Goal: Find specific page/section: Find specific page/section

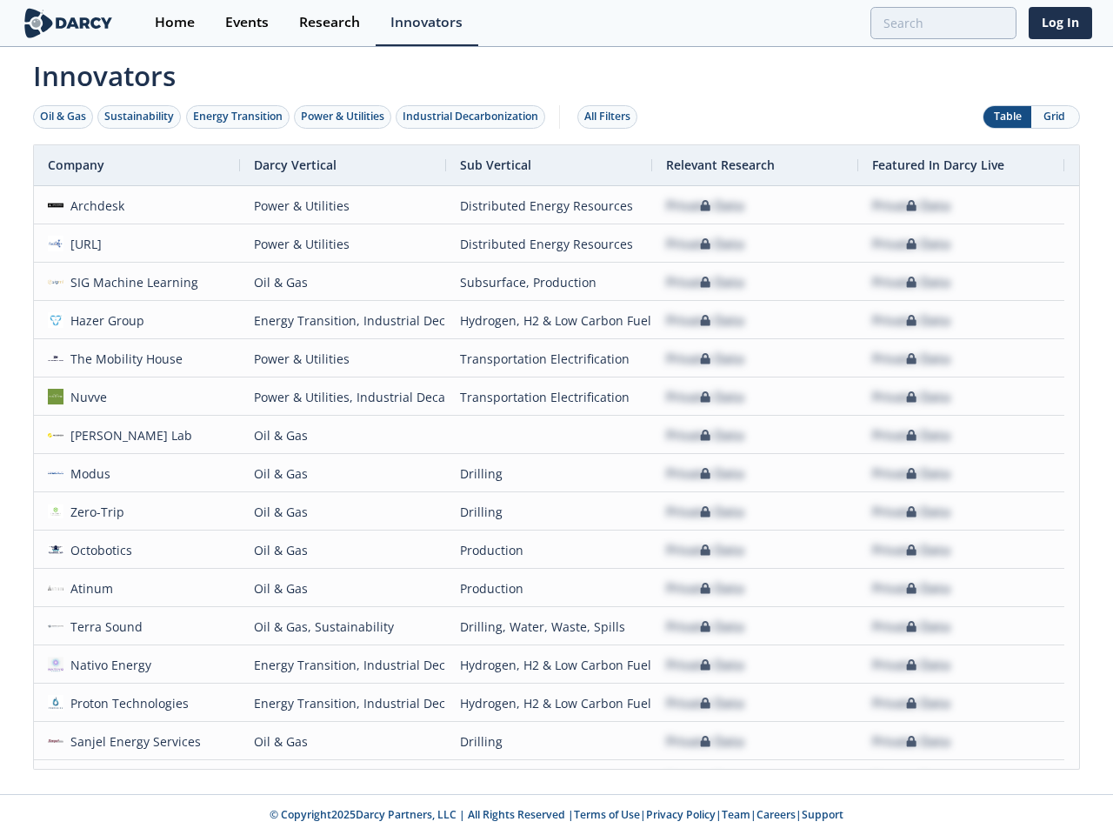
click at [63, 117] on div "Oil & Gas" at bounding box center [63, 117] width 46 height 16
click at [140, 117] on div "Sustainability" at bounding box center [139, 117] width 70 height 16
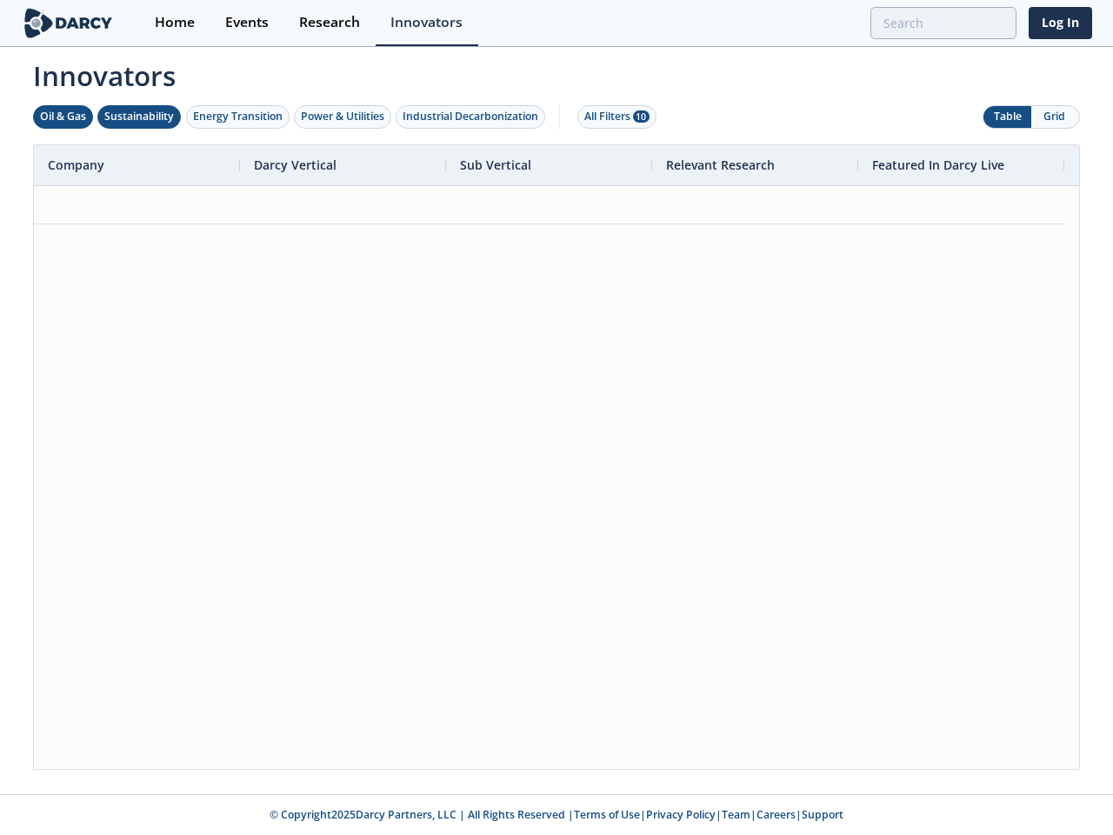
click at [238, 117] on div "Energy Transition" at bounding box center [238, 117] width 90 height 16
click at [344, 117] on div "Power & Utilities" at bounding box center [342, 117] width 83 height 16
click at [474, 117] on div "Industrial Decarbonization" at bounding box center [471, 117] width 136 height 16
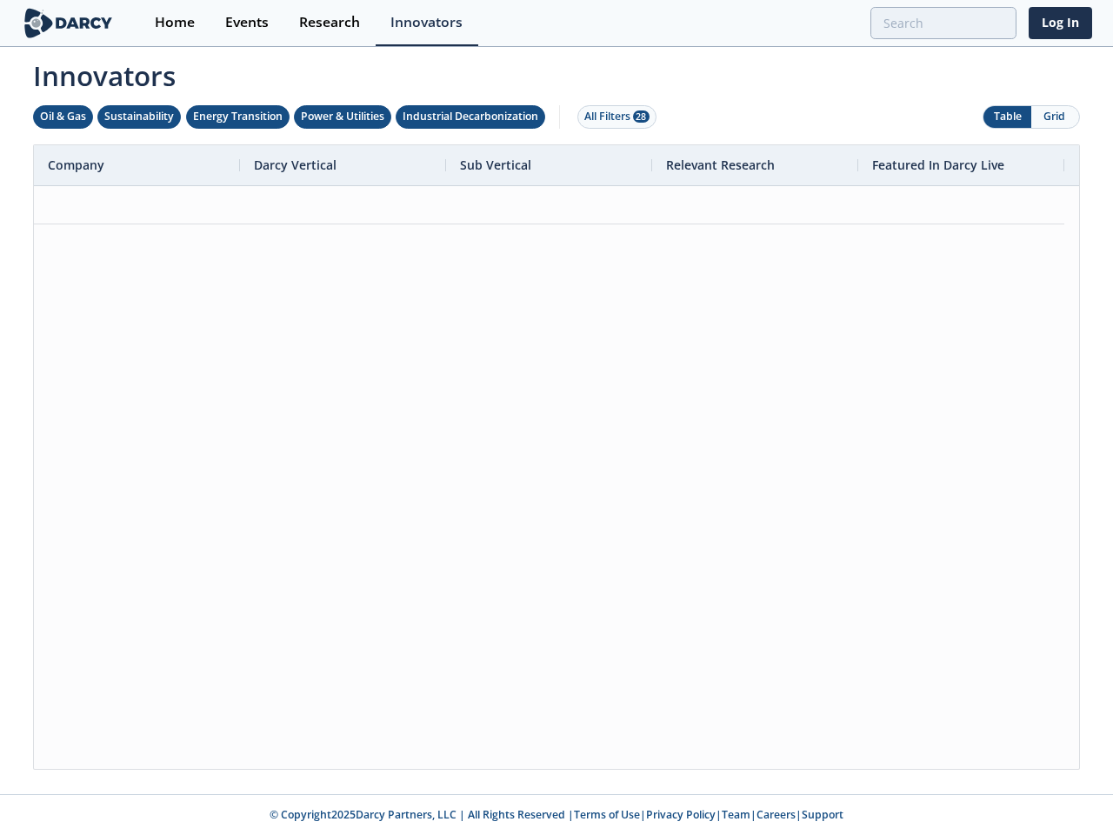
click at [612, 117] on div "All Filters 28" at bounding box center [616, 117] width 65 height 16
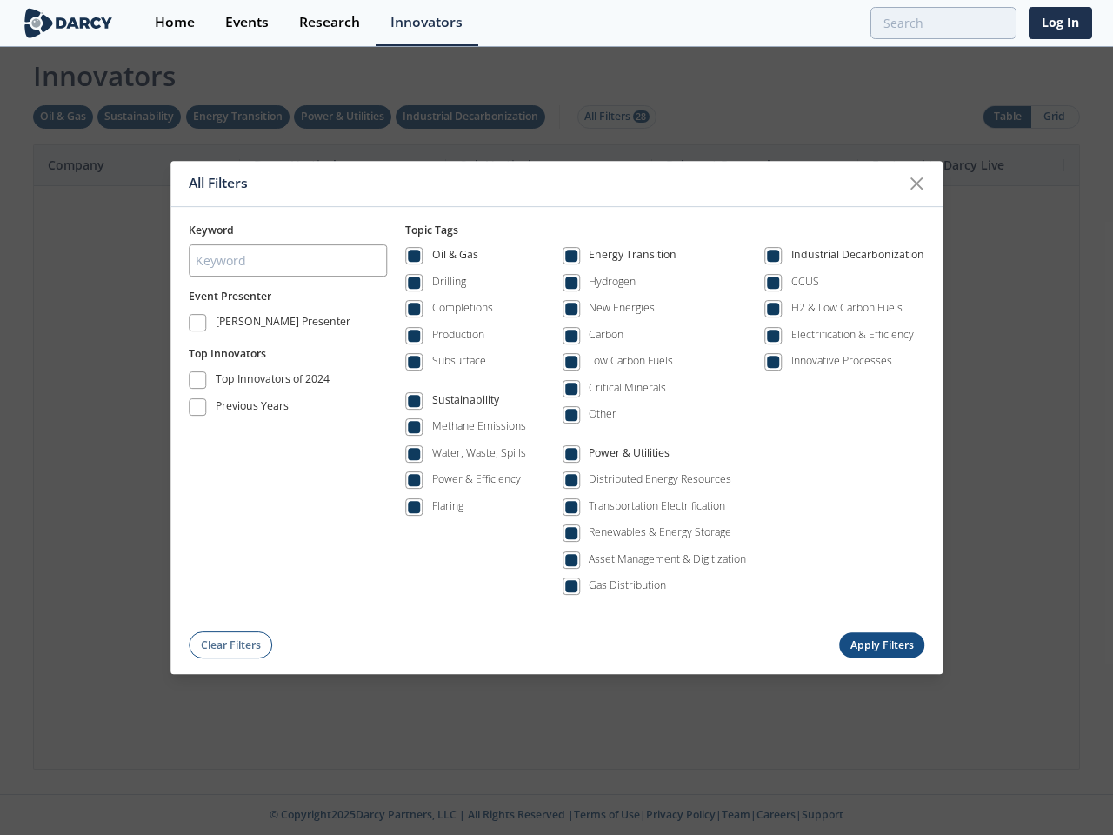
click at [1055, 117] on div "All Filters Keyword Event Presenter [PERSON_NAME] Presenter Top Innovators Top …" at bounding box center [556, 417] width 1113 height 835
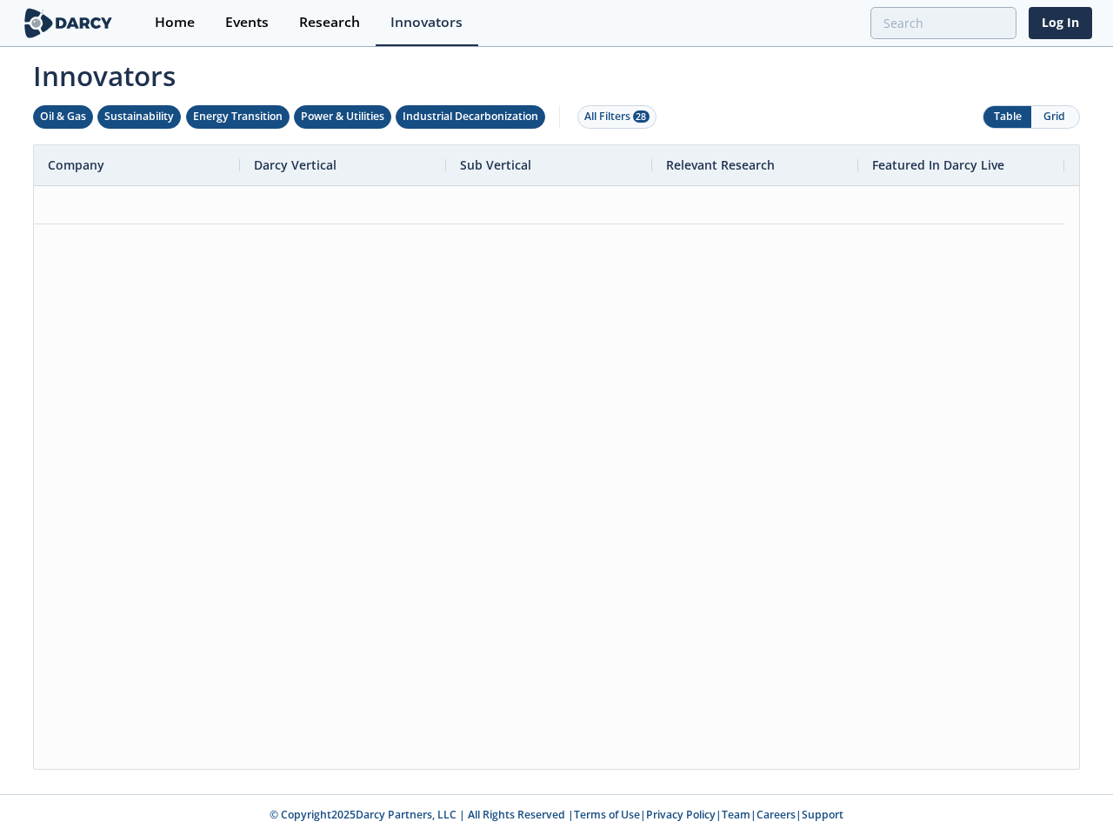
click at [557, 457] on div at bounding box center [556, 477] width 1045 height 583
click at [137, 165] on div "Company" at bounding box center [130, 165] width 164 height 40
